Goal: Task Accomplishment & Management: Manage account settings

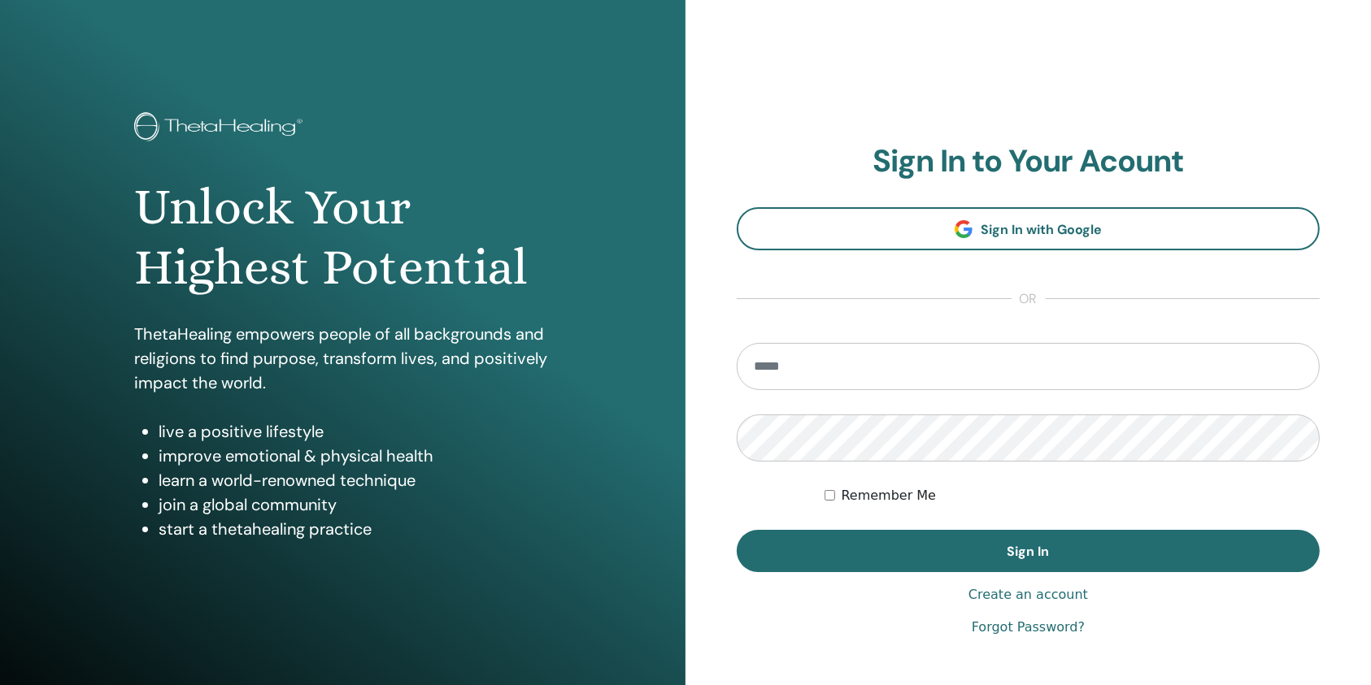
type input "**********"
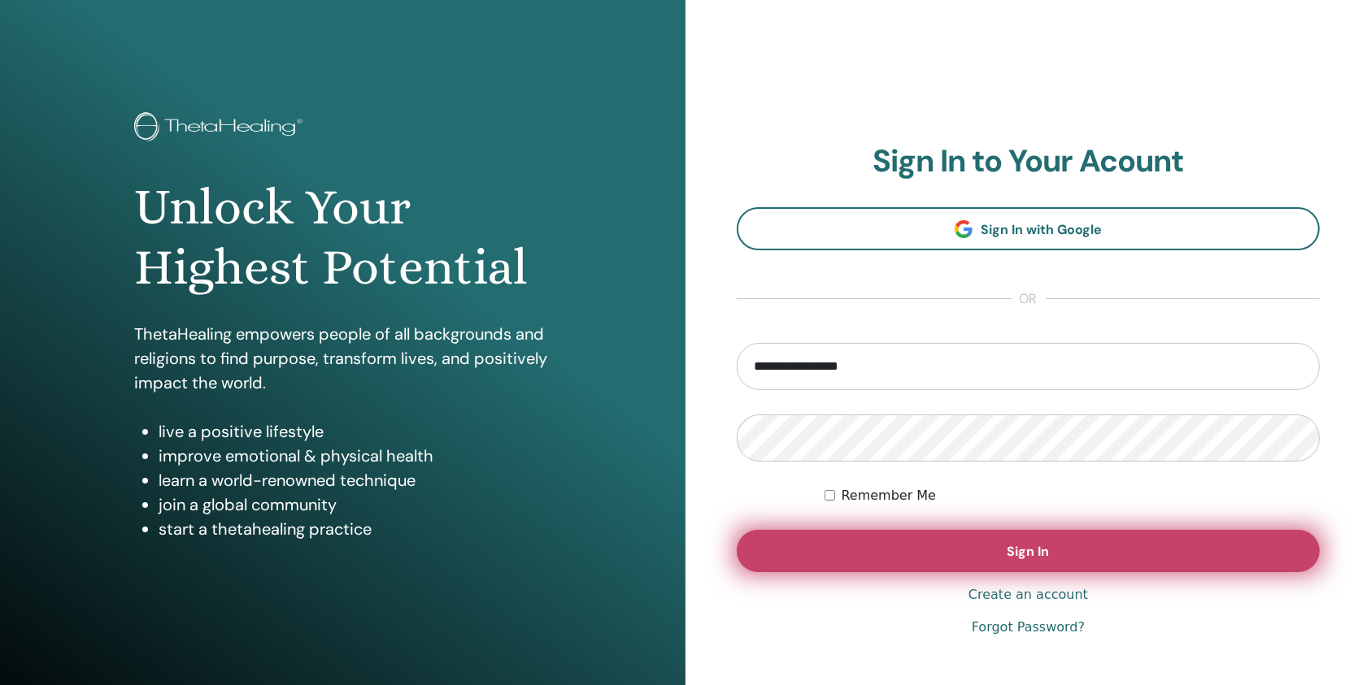
click at [781, 543] on button "Sign In" at bounding box center [1028, 551] width 583 height 42
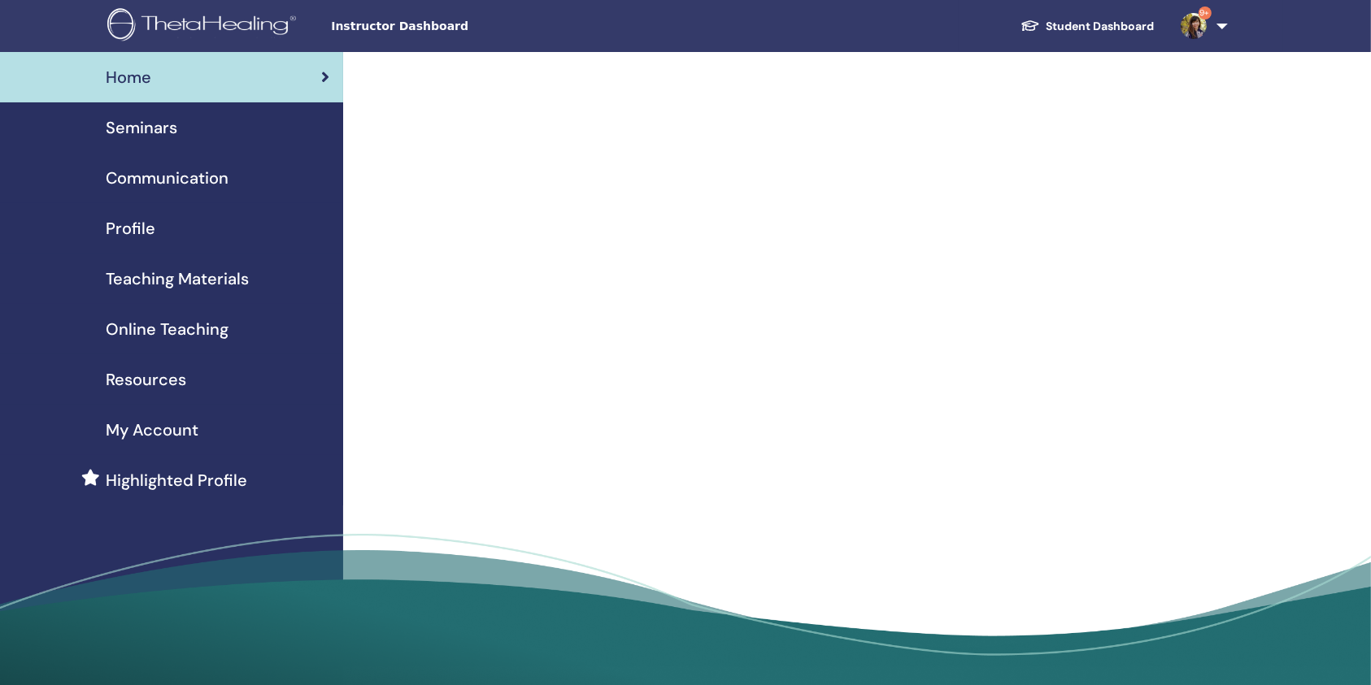
click at [163, 120] on span "Seminars" at bounding box center [142, 127] width 72 height 24
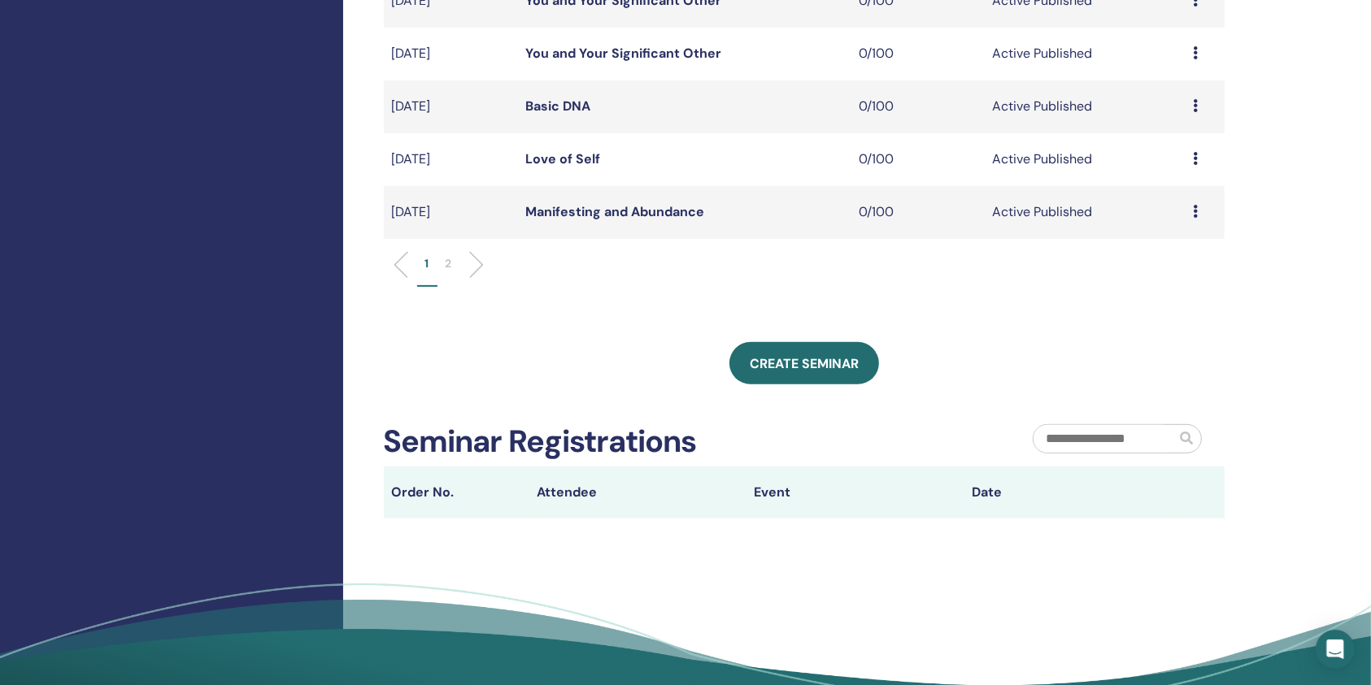
scroll to position [651, 0]
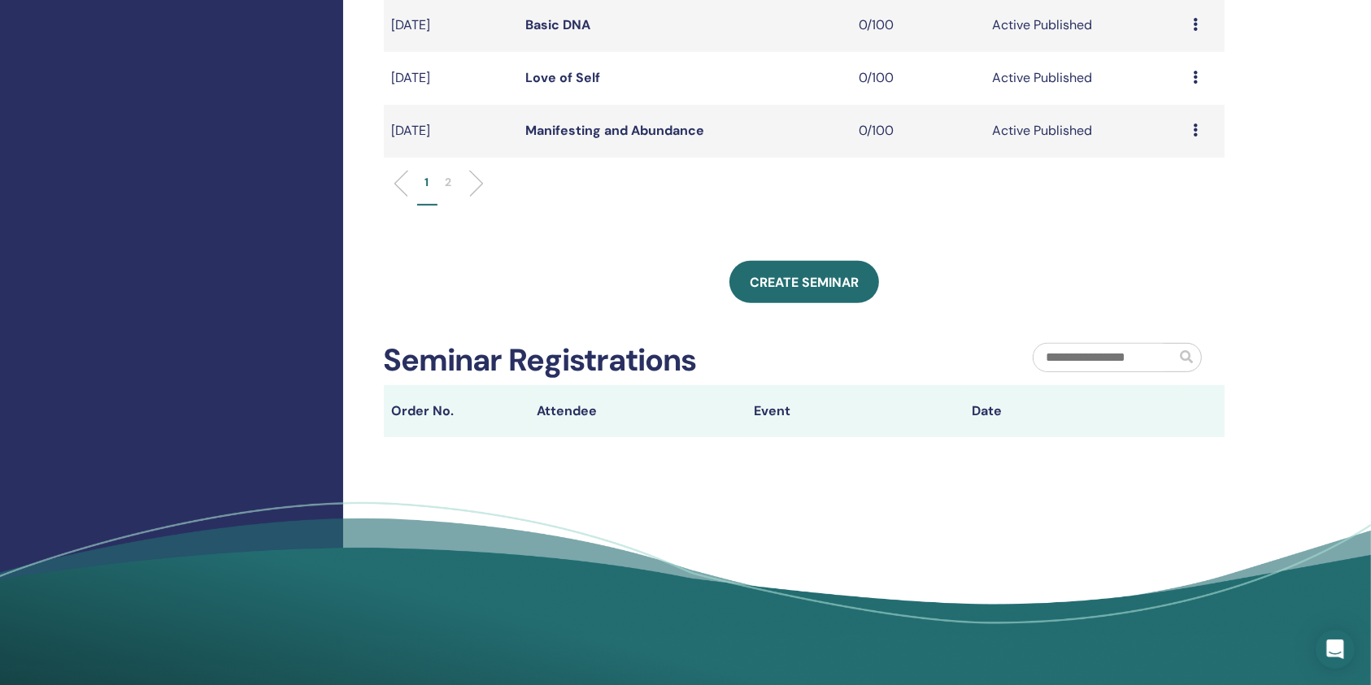
click at [446, 184] on p "2" at bounding box center [449, 182] width 7 height 17
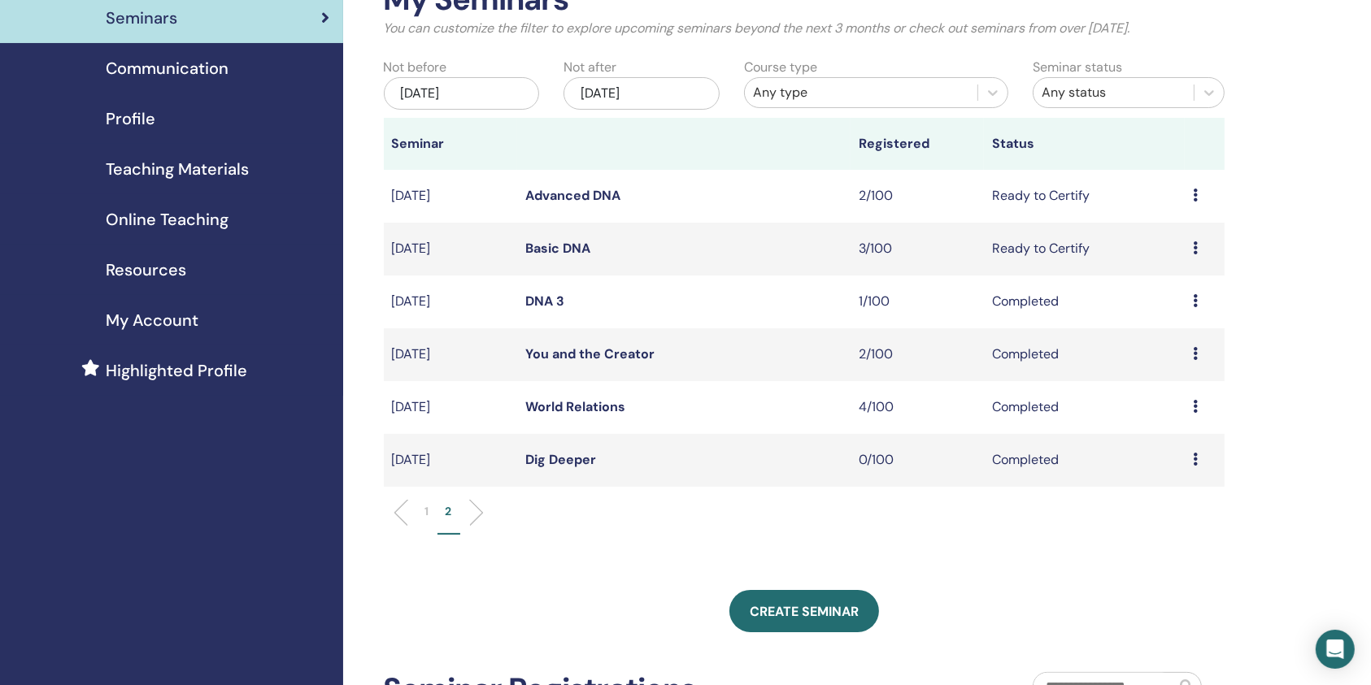
scroll to position [108, 0]
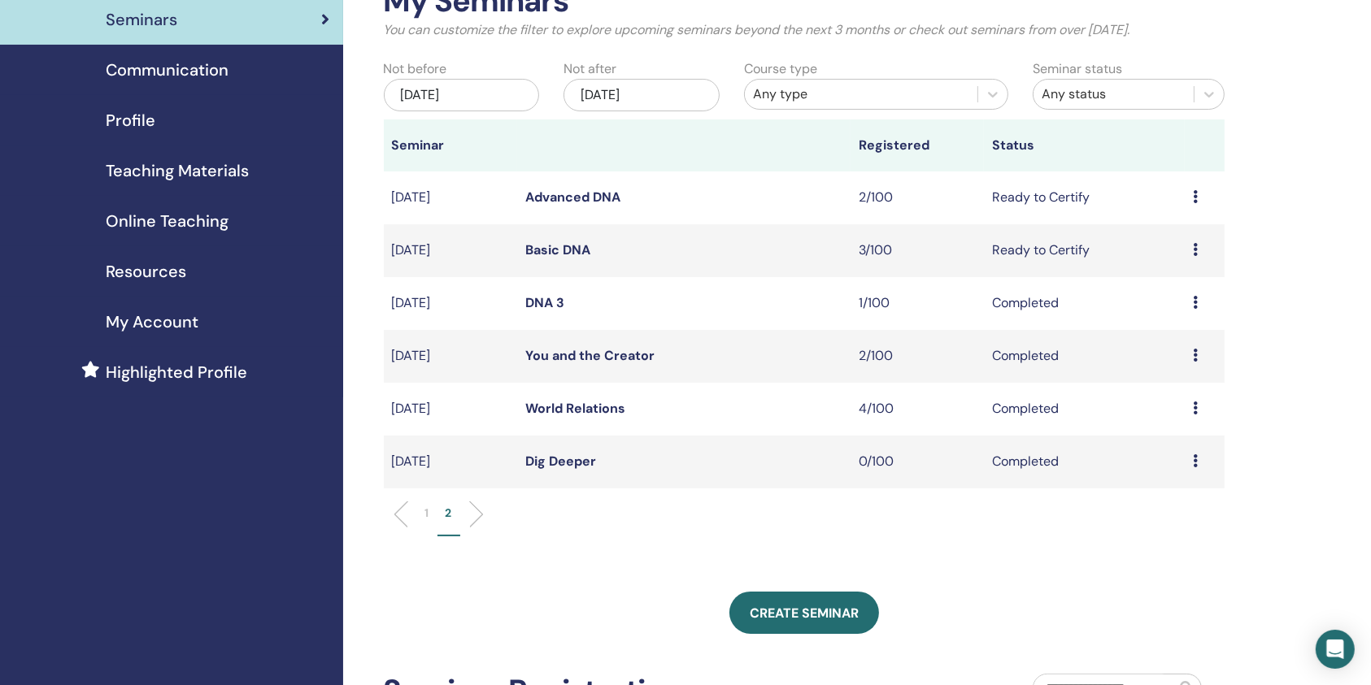
click at [607, 202] on link "Advanced DNA" at bounding box center [572, 197] width 95 height 17
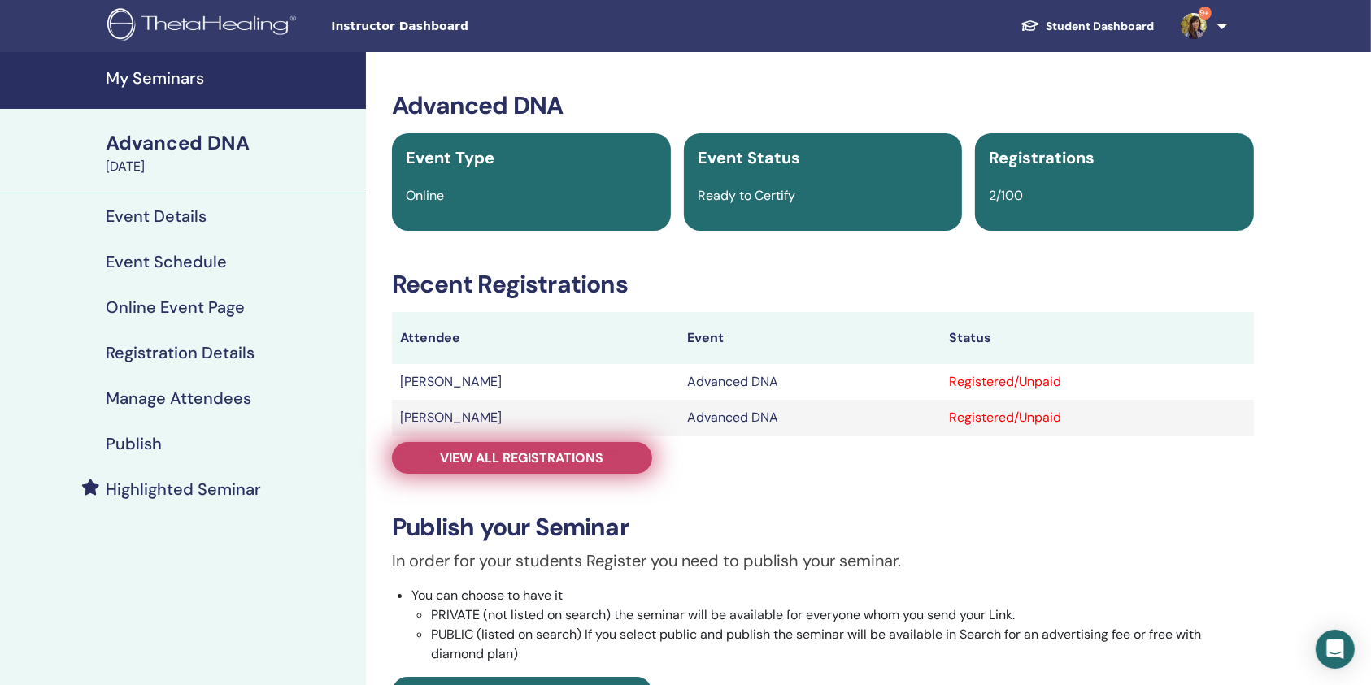
click at [581, 463] on span "View all registrations" at bounding box center [522, 458] width 163 height 17
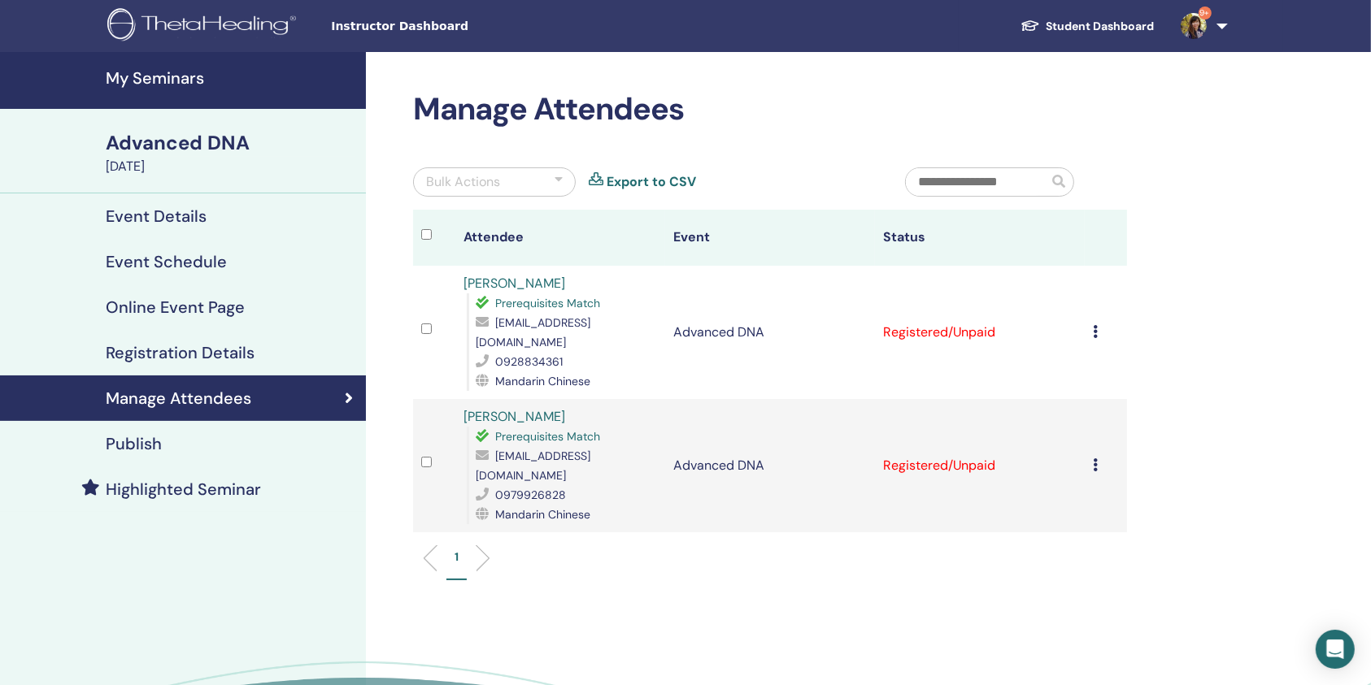
click at [1097, 325] on icon at bounding box center [1095, 331] width 5 height 13
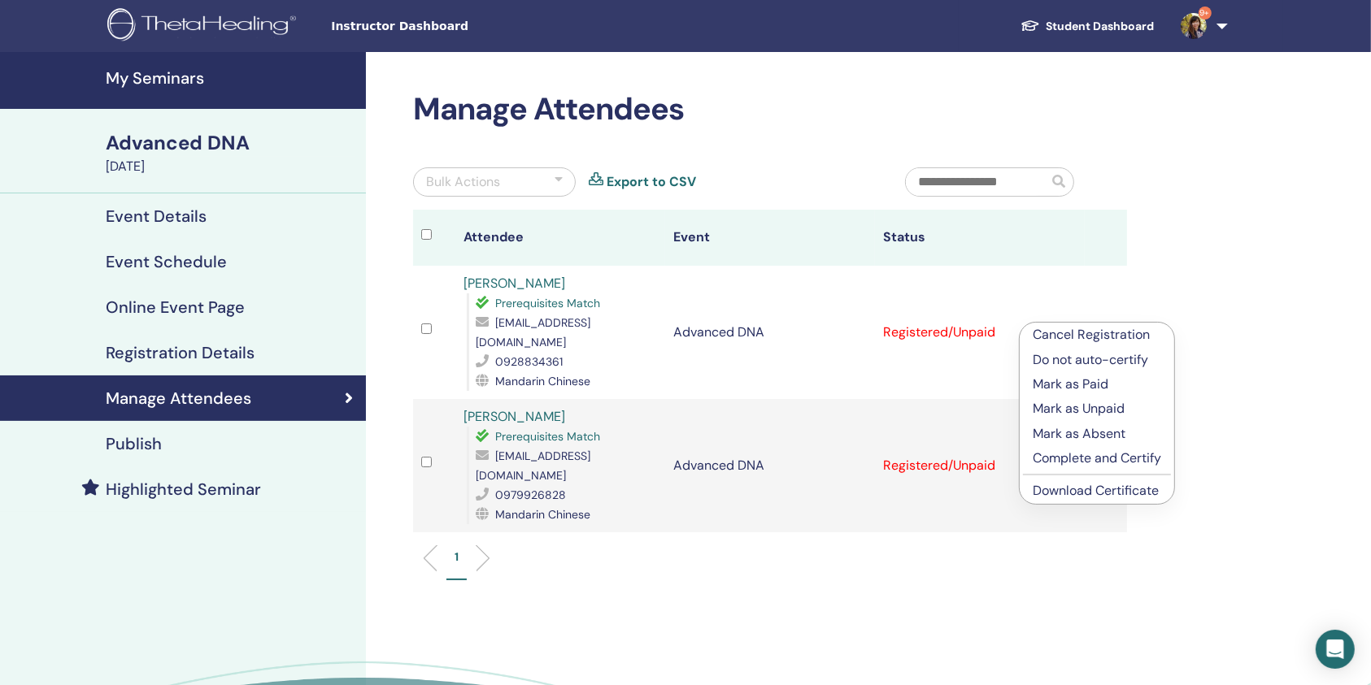
click at [1077, 453] on p "Complete and Certify" at bounding box center [1097, 459] width 128 height 20
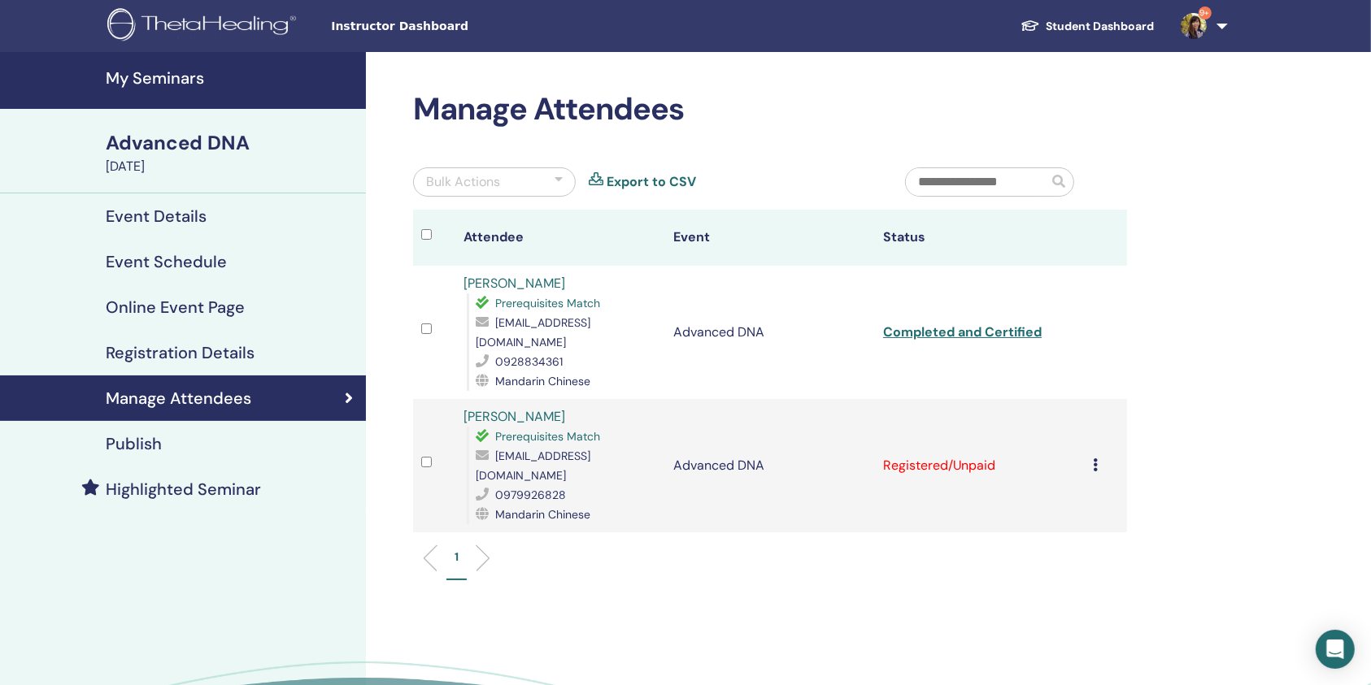
click at [231, 146] on div "Advanced DNA" at bounding box center [231, 143] width 250 height 28
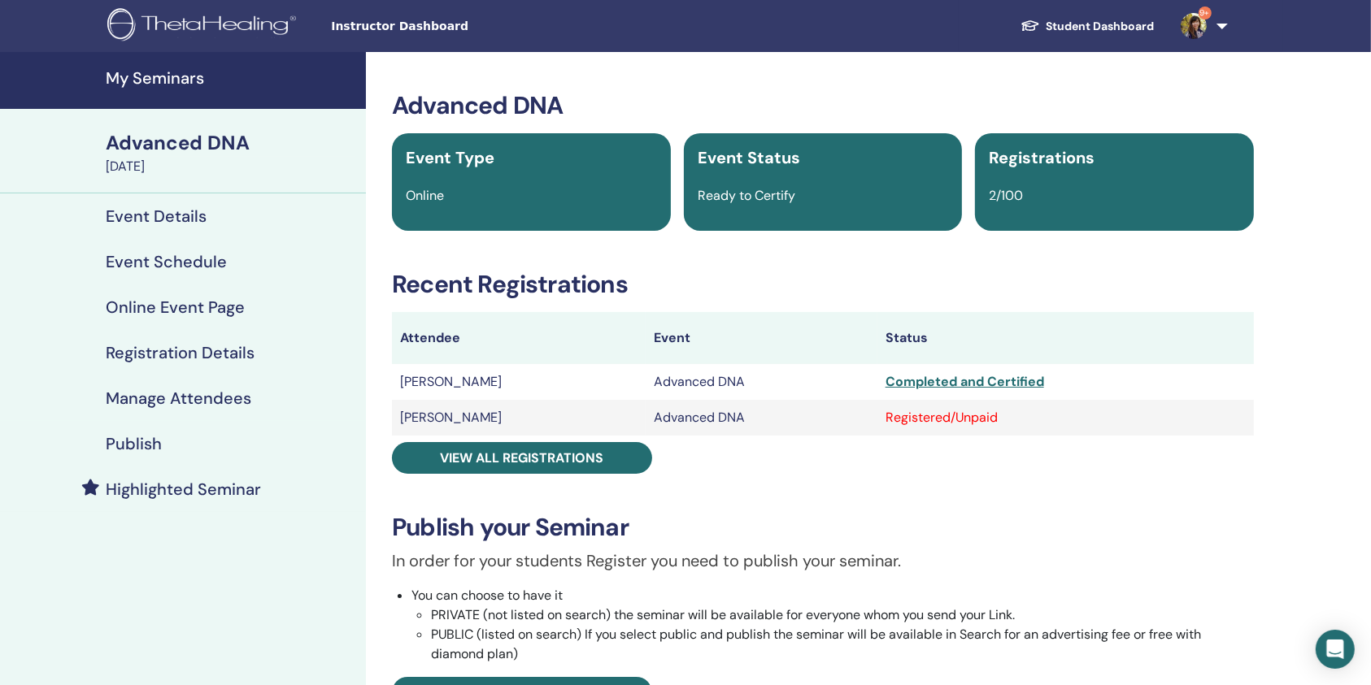
click at [216, 229] on link "Event Details" at bounding box center [183, 217] width 366 height 46
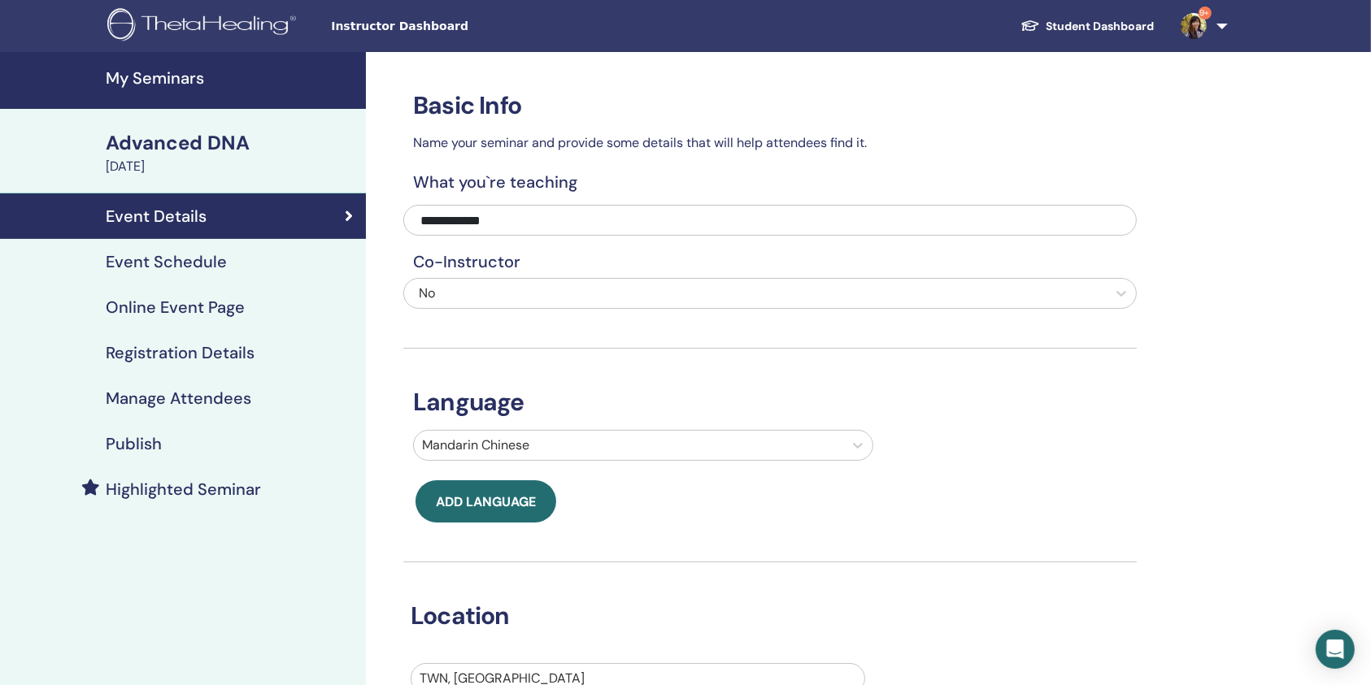
click at [177, 285] on link "Online Event Page" at bounding box center [183, 308] width 366 height 46
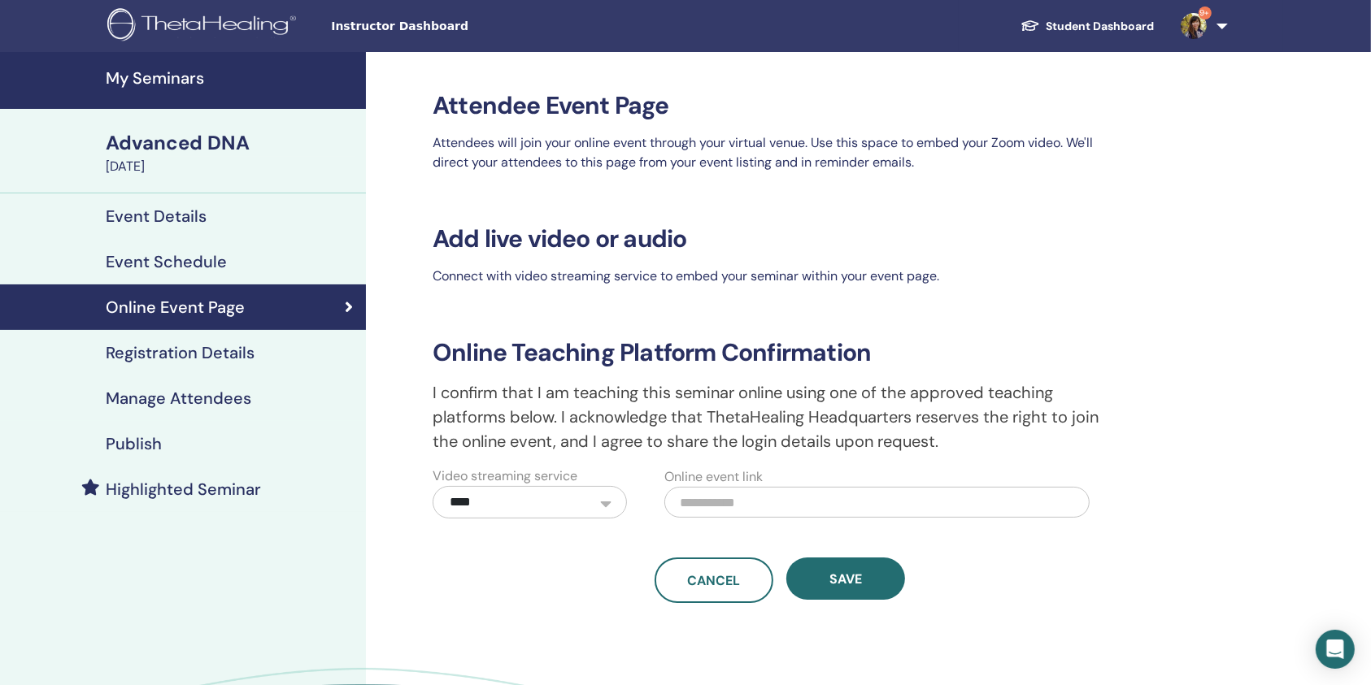
click at [175, 267] on h4 "Event Schedule" at bounding box center [166, 262] width 121 height 20
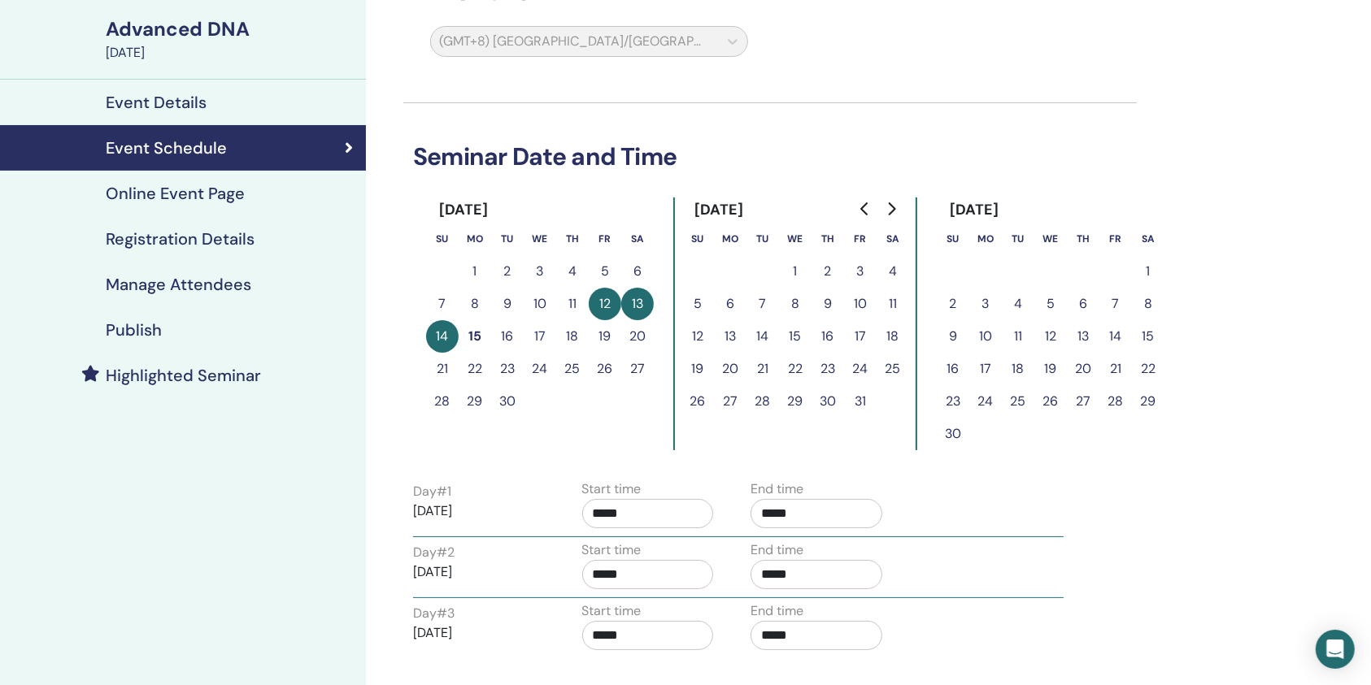
scroll to position [108, 0]
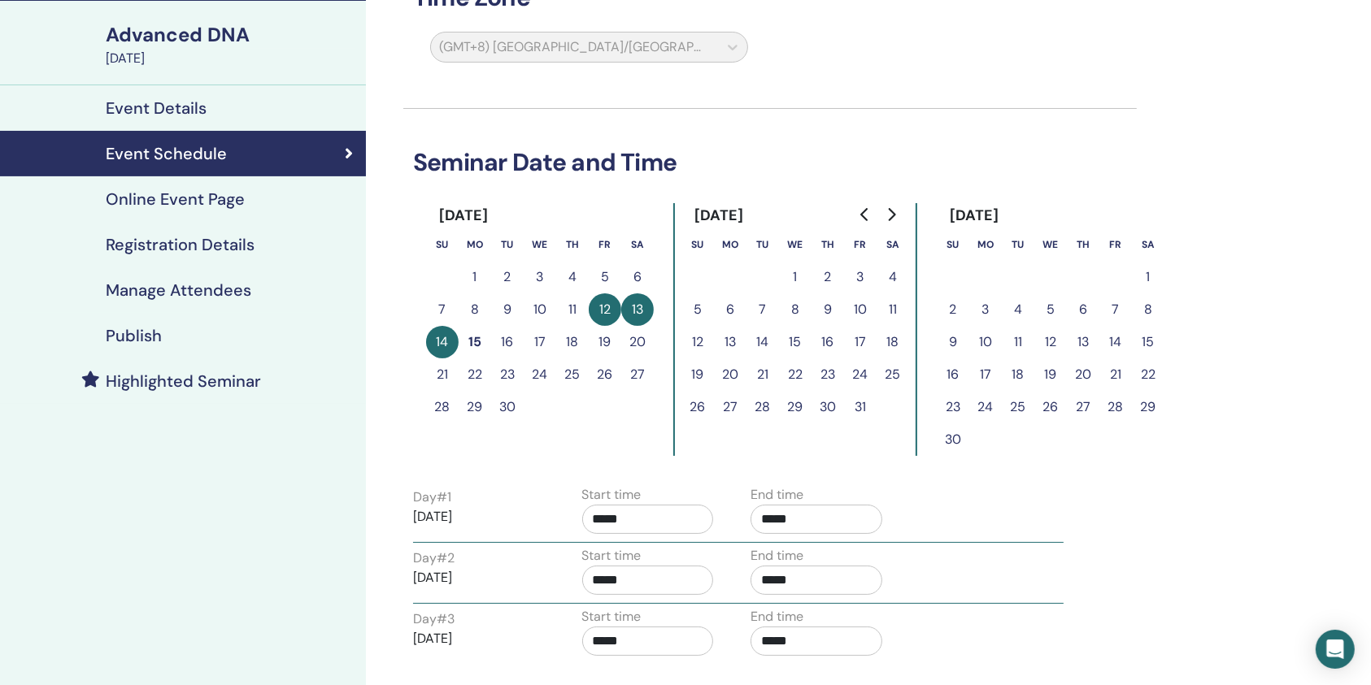
click at [264, 250] on div "Registration Details" at bounding box center [183, 245] width 340 height 20
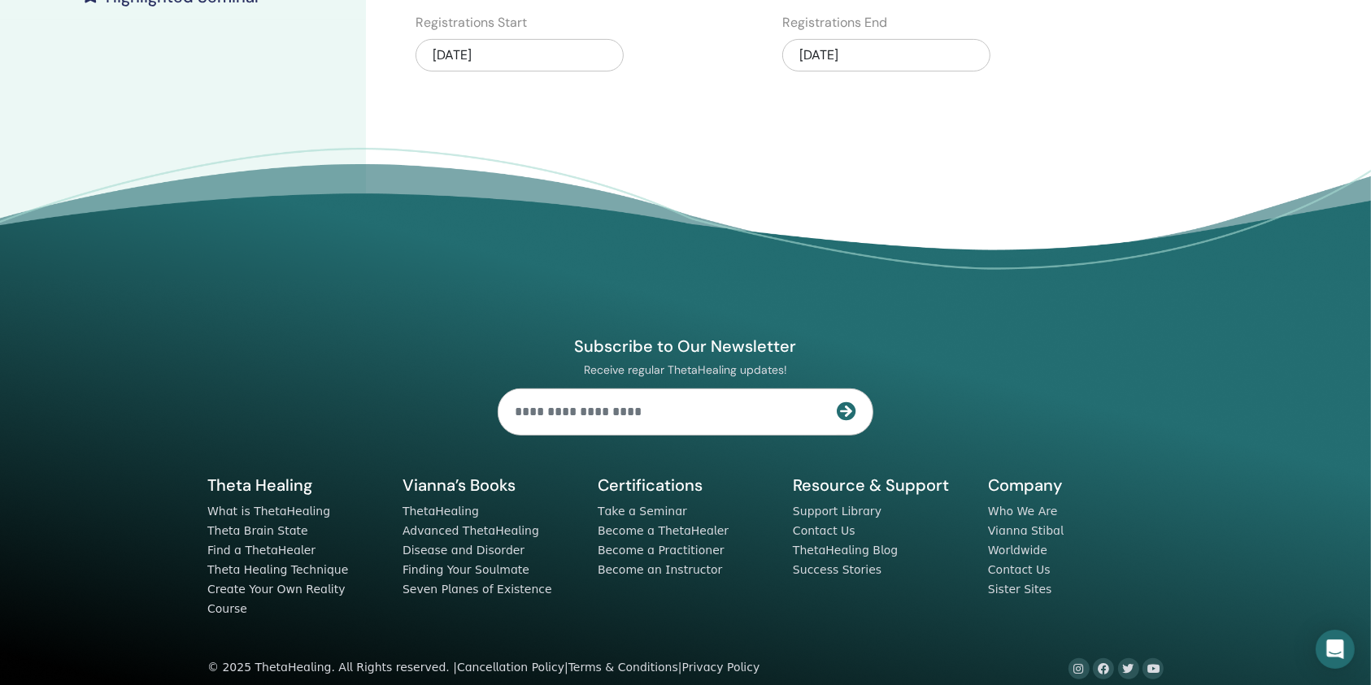
scroll to position [276, 0]
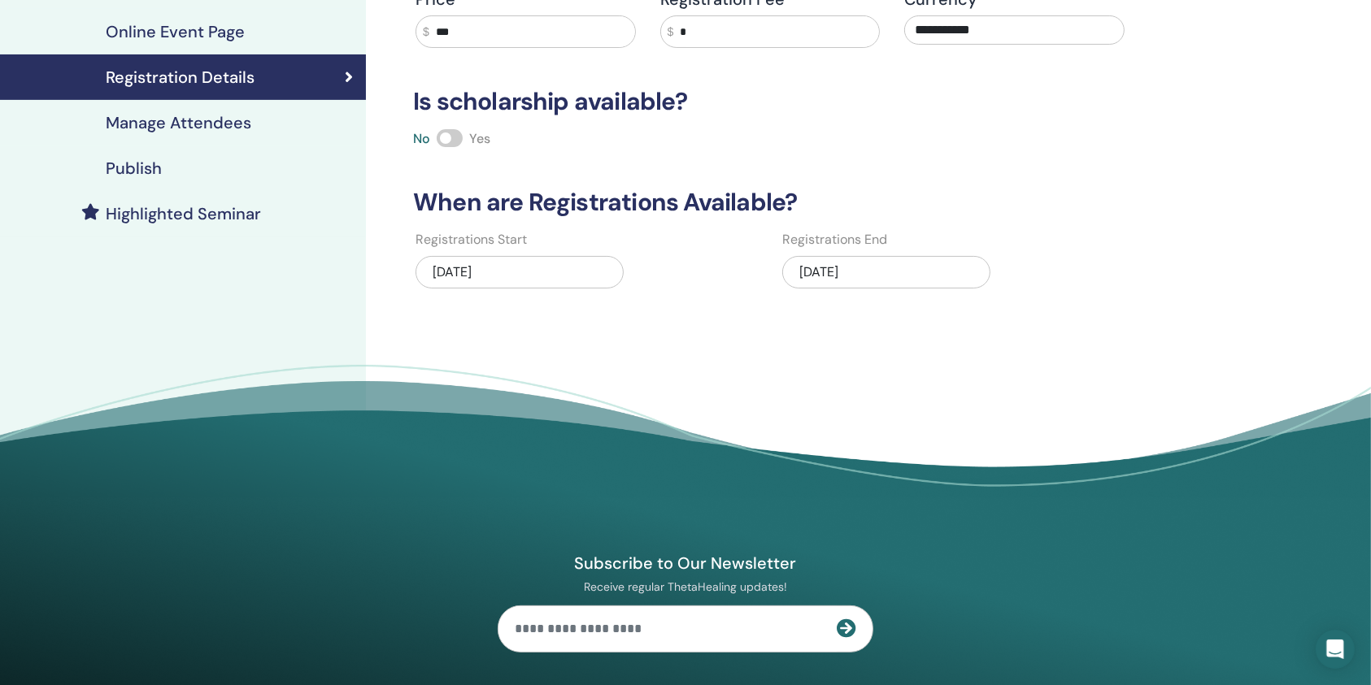
click at [902, 281] on div "09/21/2025" at bounding box center [886, 272] width 208 height 33
click at [884, 268] on div "09/21/2025" at bounding box center [886, 272] width 208 height 33
click at [764, 279] on div "Registrations Start 05/08/2025" at bounding box center [586, 265] width 367 height 70
click at [523, 290] on div "05/08/2025" at bounding box center [520, 275] width 208 height 50
click at [512, 268] on div "05/08/2025" at bounding box center [520, 272] width 208 height 33
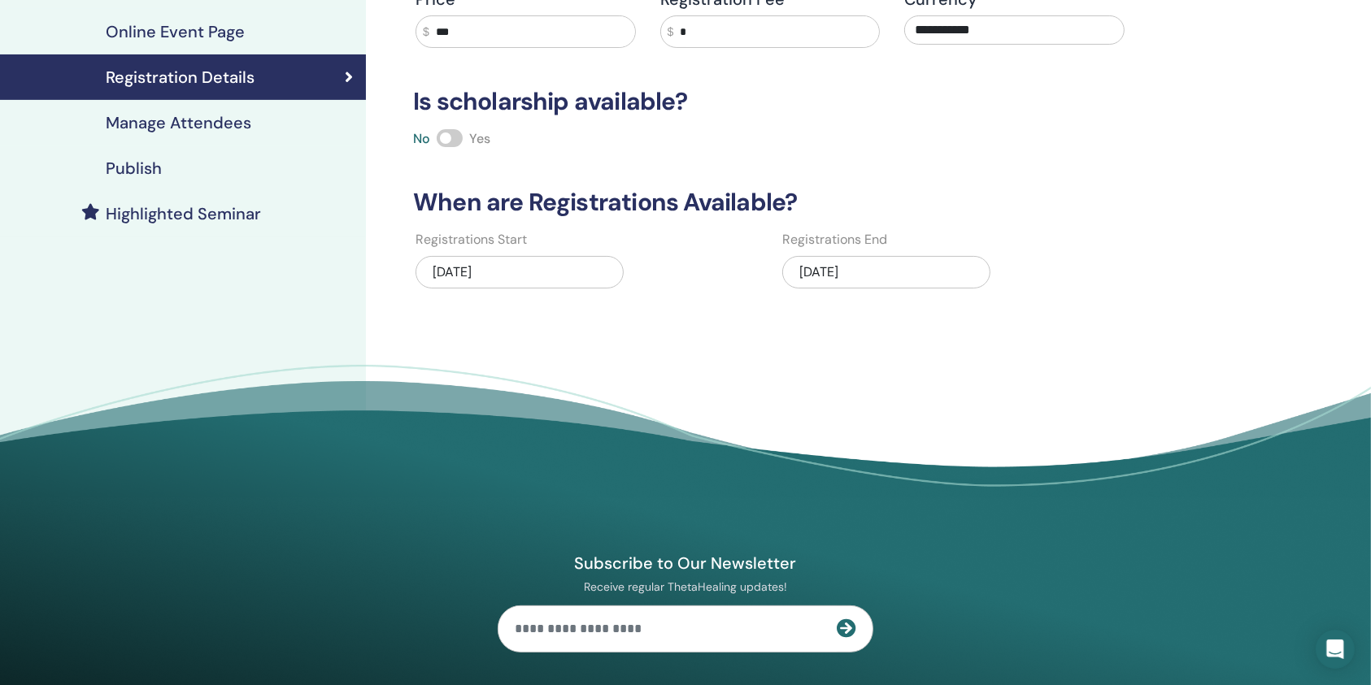
click at [512, 268] on div "05/08/2025" at bounding box center [520, 272] width 208 height 33
click at [881, 270] on div "09/21/2025" at bounding box center [886, 272] width 208 height 33
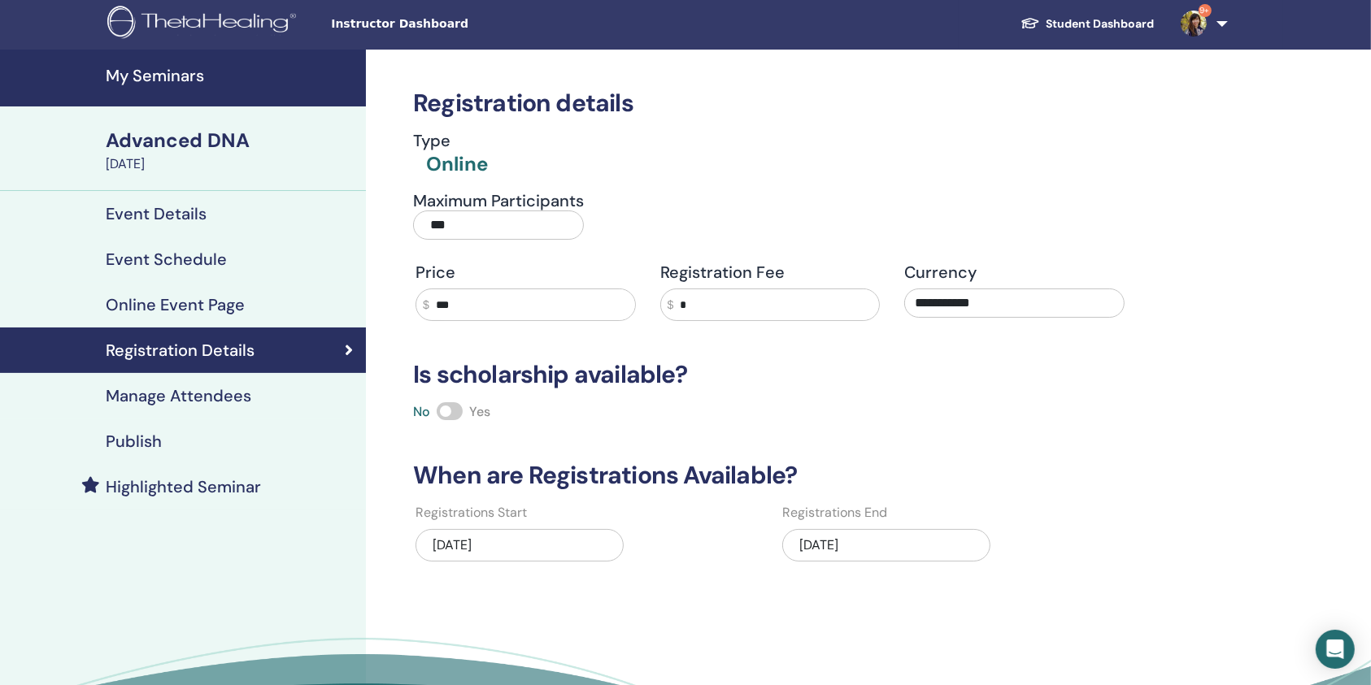
scroll to position [0, 0]
